Goal: Transaction & Acquisition: Book appointment/travel/reservation

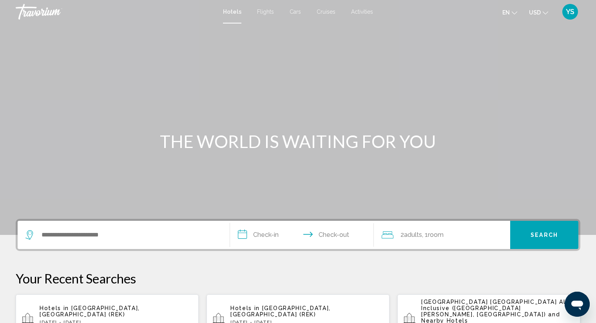
click at [261, 8] on div "Hotels Flights Cars Cruises Activities Hotels Flights Cars Cruises Activities e…" at bounding box center [298, 12] width 596 height 16
click at [264, 11] on span "Flights" at bounding box center [265, 12] width 17 height 6
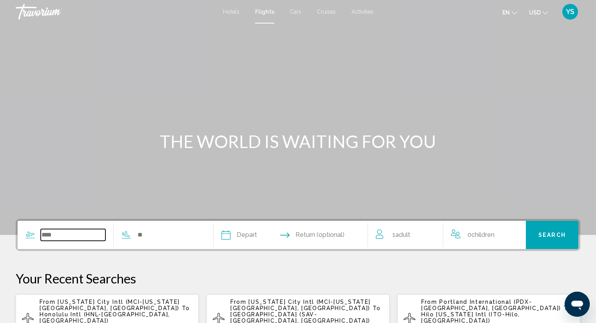
click at [79, 234] on input "Search widget" at bounding box center [73, 235] width 65 height 12
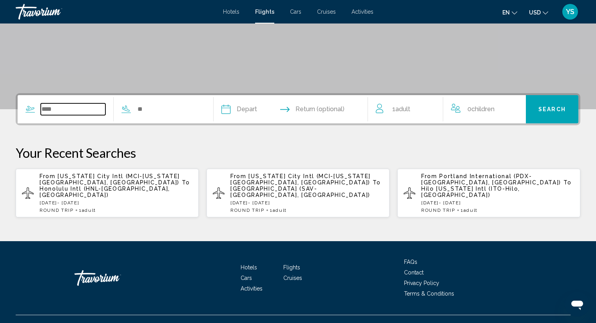
scroll to position [127, 0]
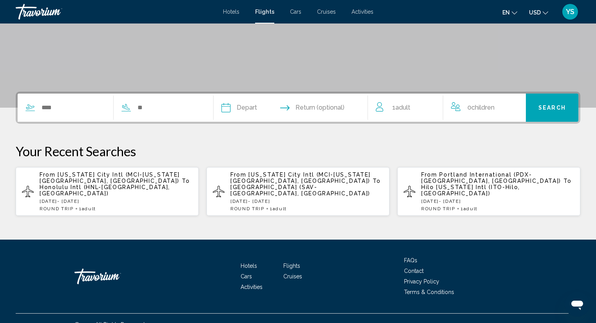
click at [120, 192] on div "From [US_STATE] City Intl (MCI-[US_STATE][GEOGRAPHIC_DATA], [GEOGRAPHIC_DATA]) …" at bounding box center [116, 192] width 153 height 40
